Goal: Information Seeking & Learning: Learn about a topic

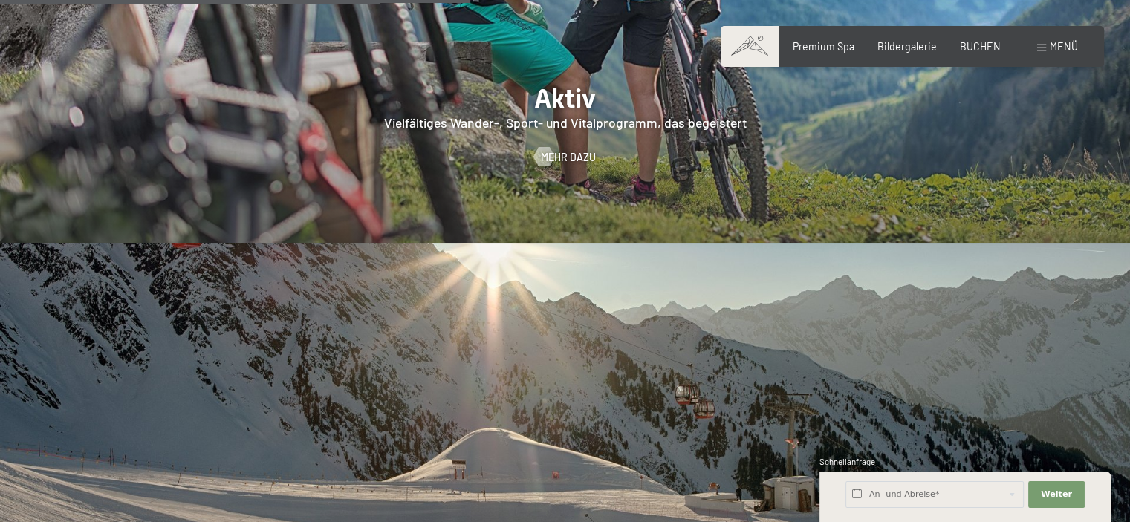
scroll to position [3122, 0]
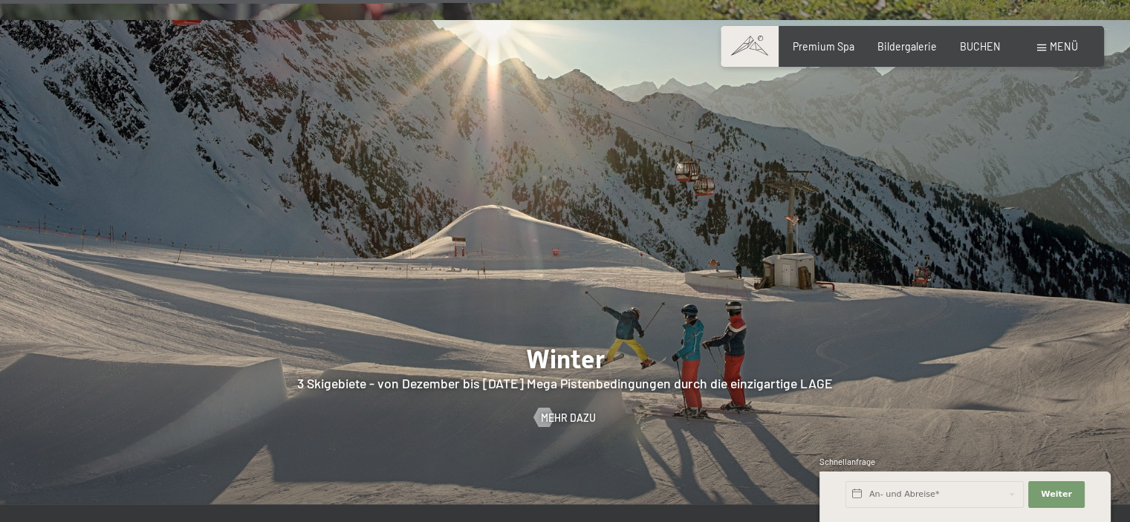
drag, startPoint x: 449, startPoint y: 362, endPoint x: 764, endPoint y: 362, distance: 315.1
click at [764, 362] on div at bounding box center [565, 262] width 1130 height 484
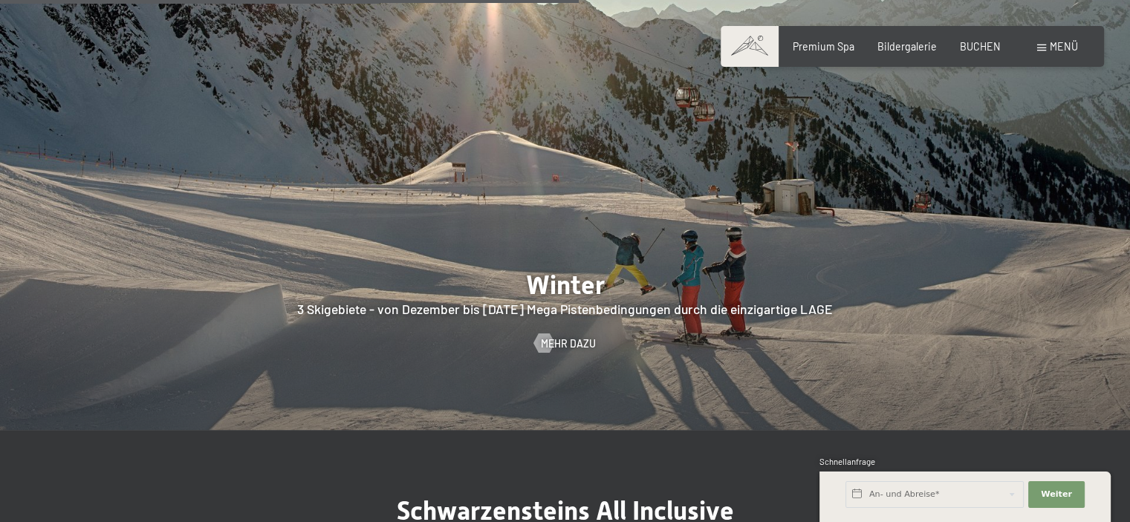
scroll to position [3493, 0]
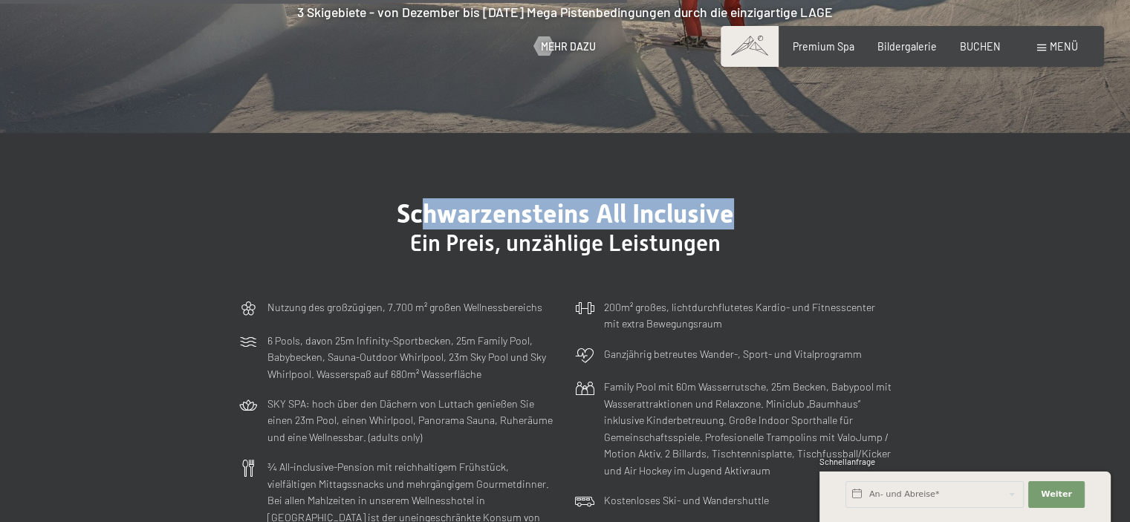
drag, startPoint x: 424, startPoint y: 194, endPoint x: 818, endPoint y: 192, distance: 394.7
click at [818, 198] on h2 "Schwarzensteins All Inclusive" at bounding box center [566, 213] width 654 height 31
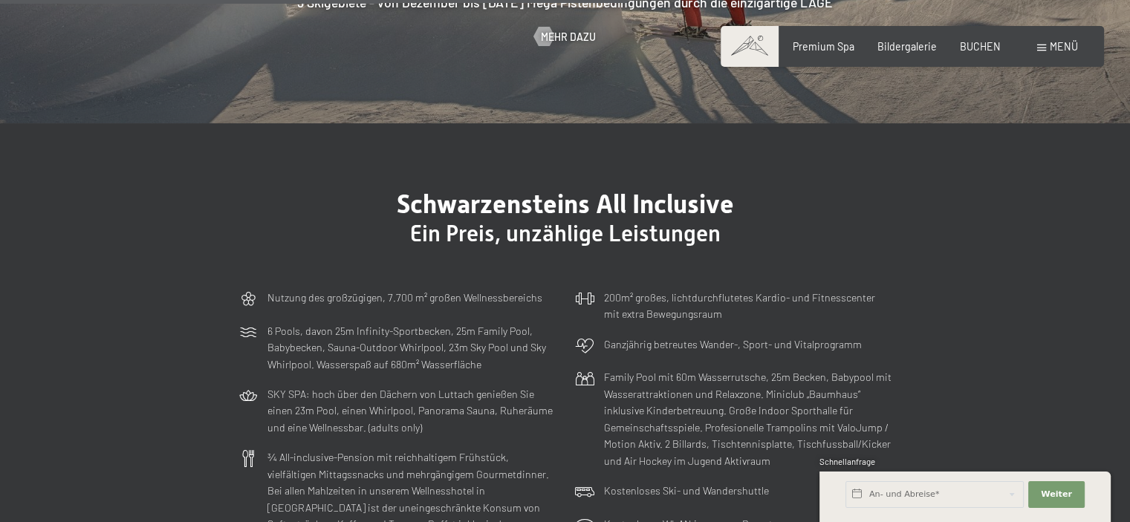
scroll to position [3567, 0]
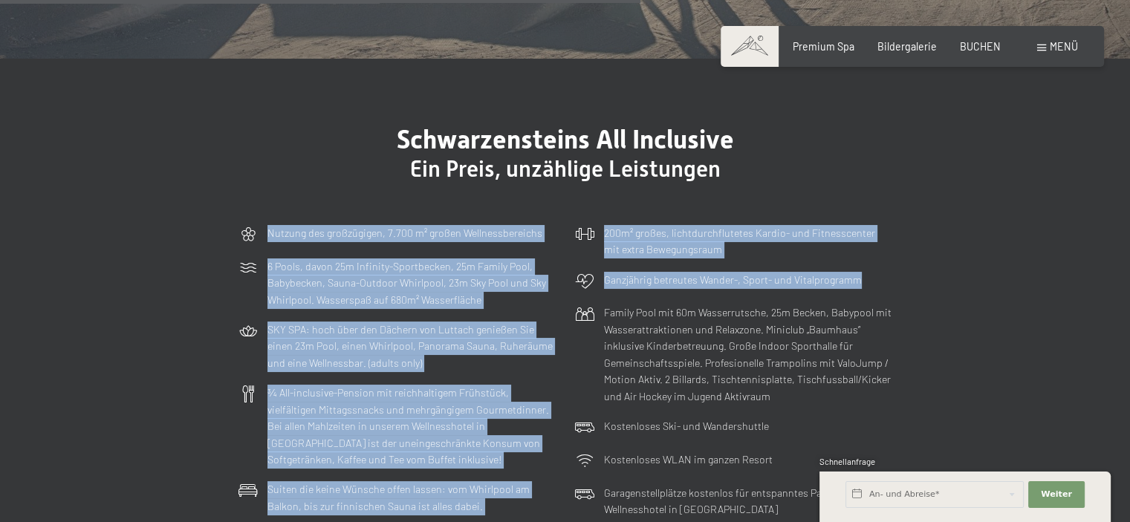
drag, startPoint x: 247, startPoint y: 224, endPoint x: 919, endPoint y: 297, distance: 676.5
click at [919, 297] on div "Schwarzensteins All Inclusive Ein Preis, unzählige Leistungen Nutzung des großz…" at bounding box center [566, 378] width 752 height 508
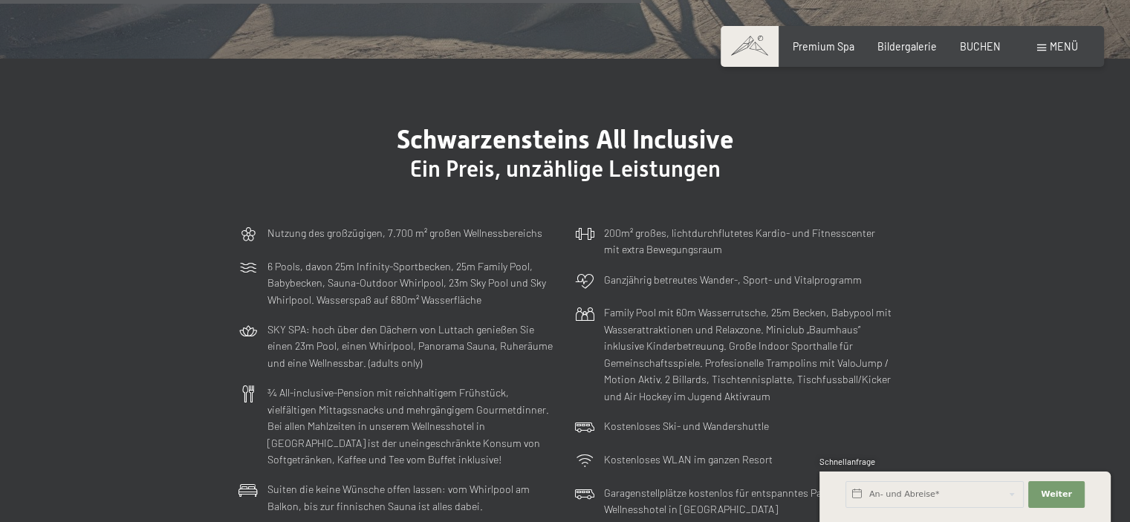
scroll to position [3642, 0]
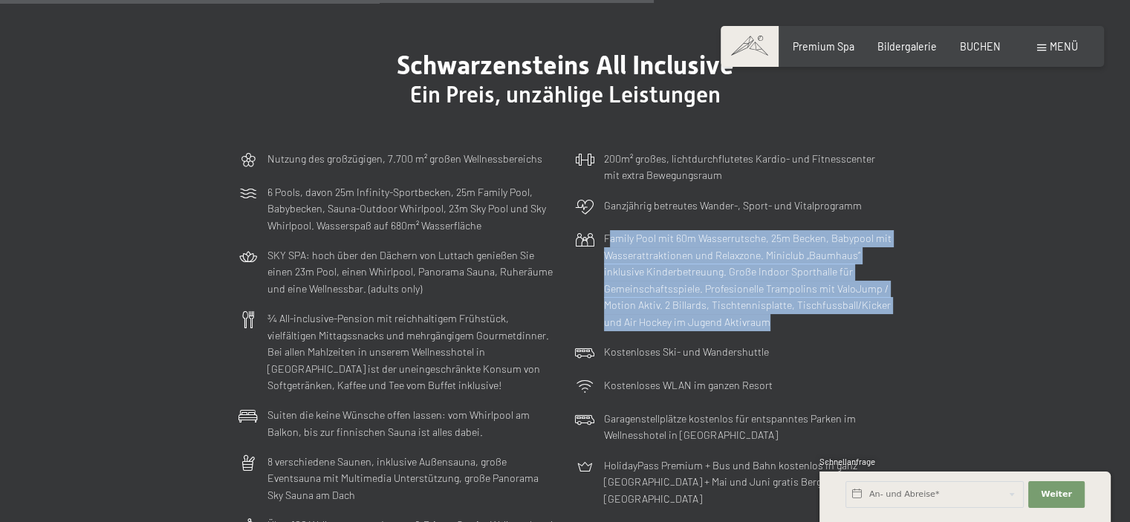
drag, startPoint x: 609, startPoint y: 265, endPoint x: 870, endPoint y: 356, distance: 276.9
click at [870, 331] on p "Family Pool mit 60m Wasserrutsche, 25m Becken, Babypool mit Wasserattraktionen …" at bounding box center [748, 280] width 288 height 100
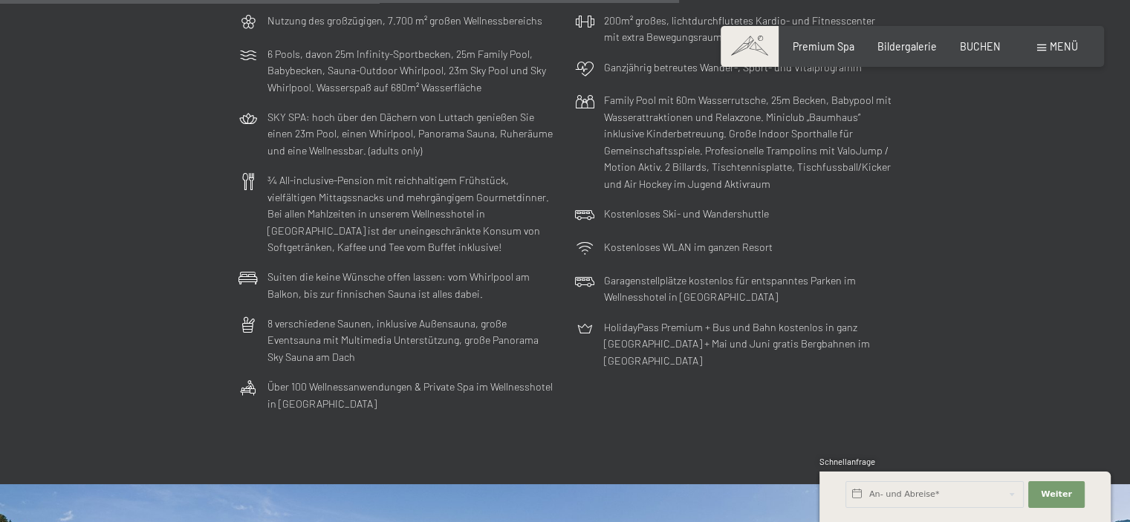
scroll to position [3716, 0]
